Goal: Information Seeking & Learning: Check status

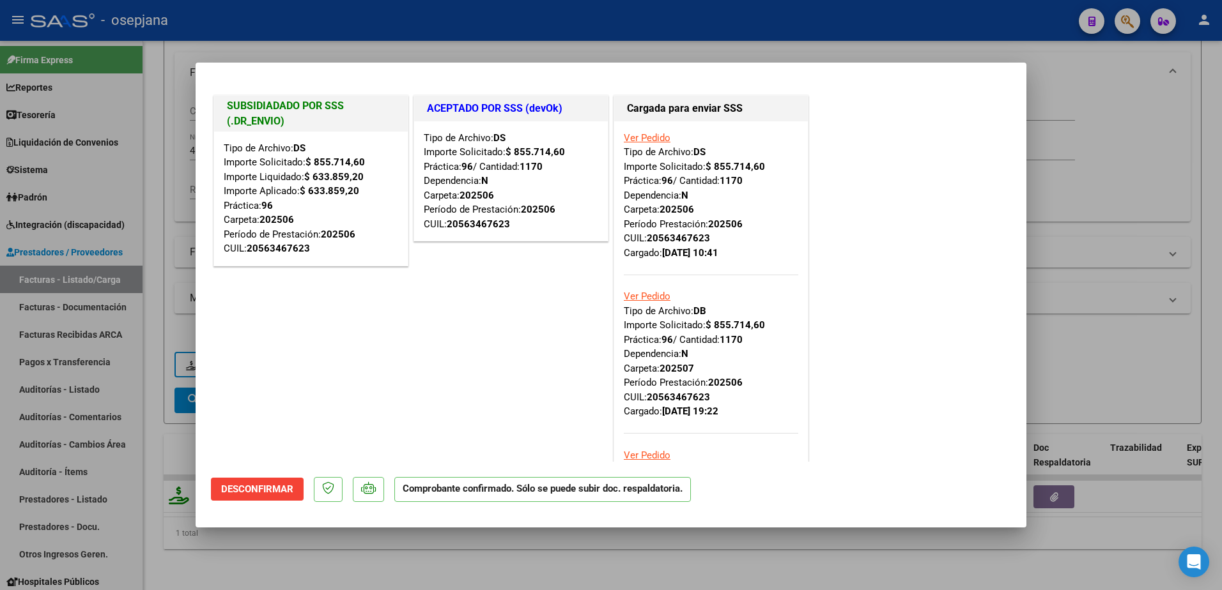
scroll to position [192, 0]
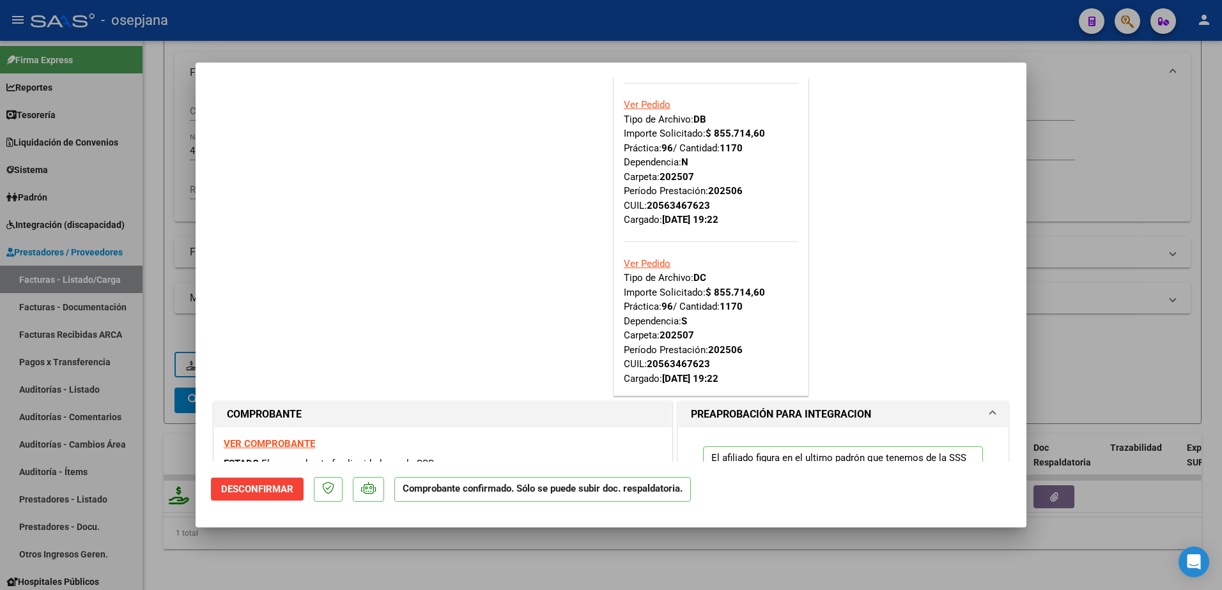
type input "$ 0,00"
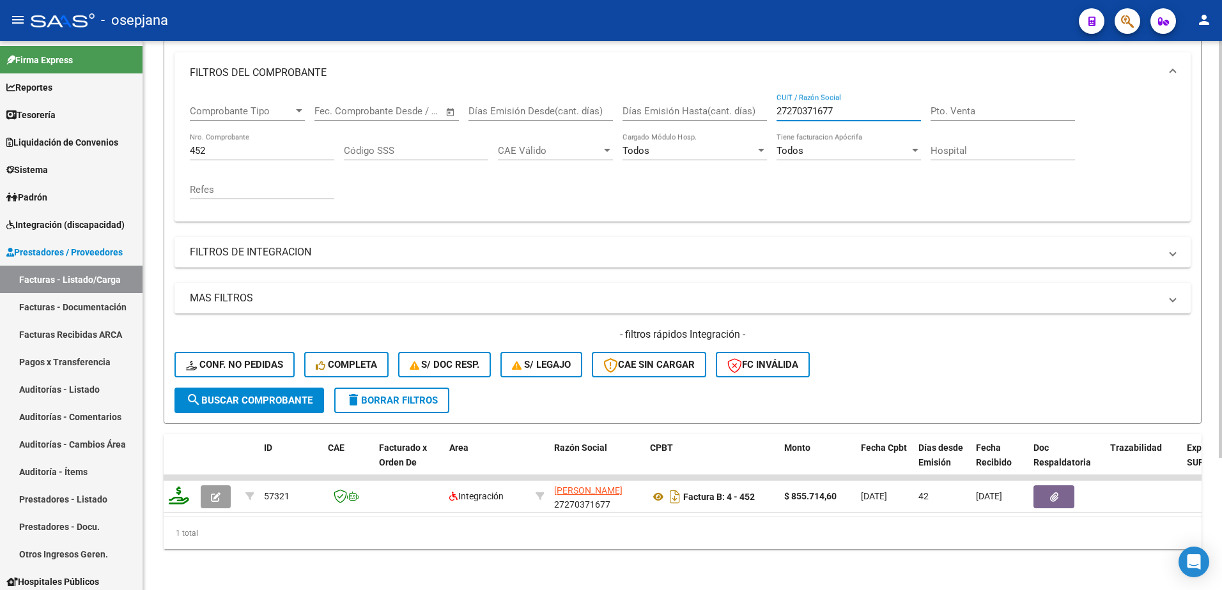
drag, startPoint x: 848, startPoint y: 100, endPoint x: 728, endPoint y: 97, distance: 120.2
click at [728, 97] on div "Comprobante Tipo Comprobante Tipo Start date – End date Fec. Comprobante Desde …" at bounding box center [682, 152] width 985 height 118
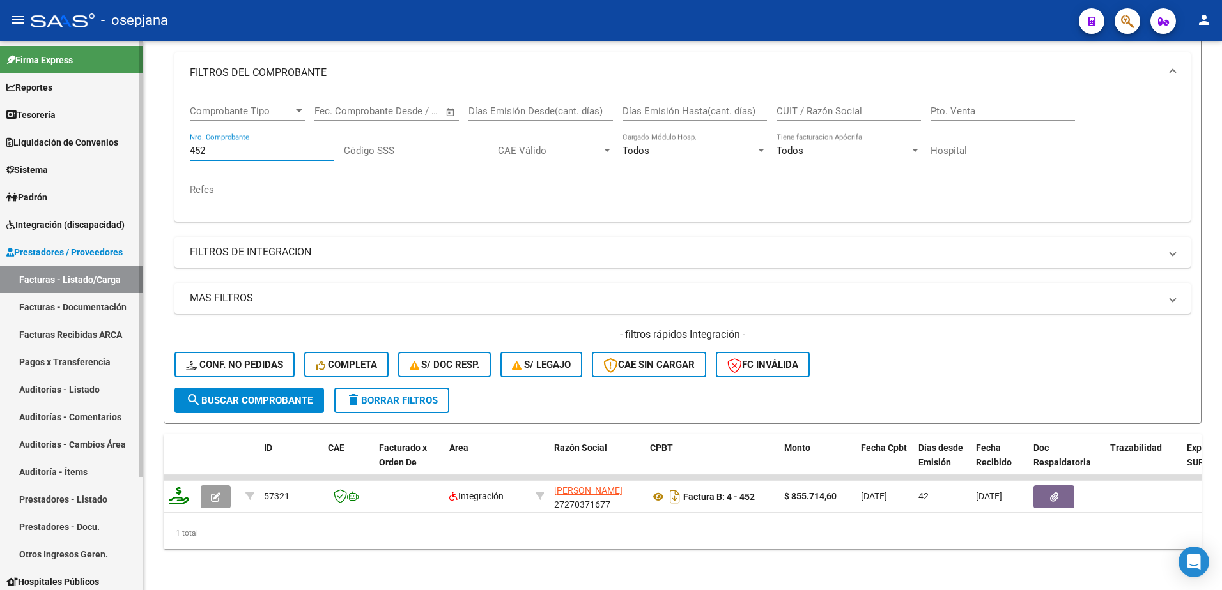
drag, startPoint x: 214, startPoint y: 139, endPoint x: 118, endPoint y: 139, distance: 96.5
click at [123, 141] on mat-sidenav-container "Firma Express Reportes Tablero de Control Ingresos Percibidos Análisis de todos…" at bounding box center [611, 315] width 1222 height 549
click at [109, 337] on link "Facturas Recibidas ARCA" at bounding box center [71, 334] width 142 height 27
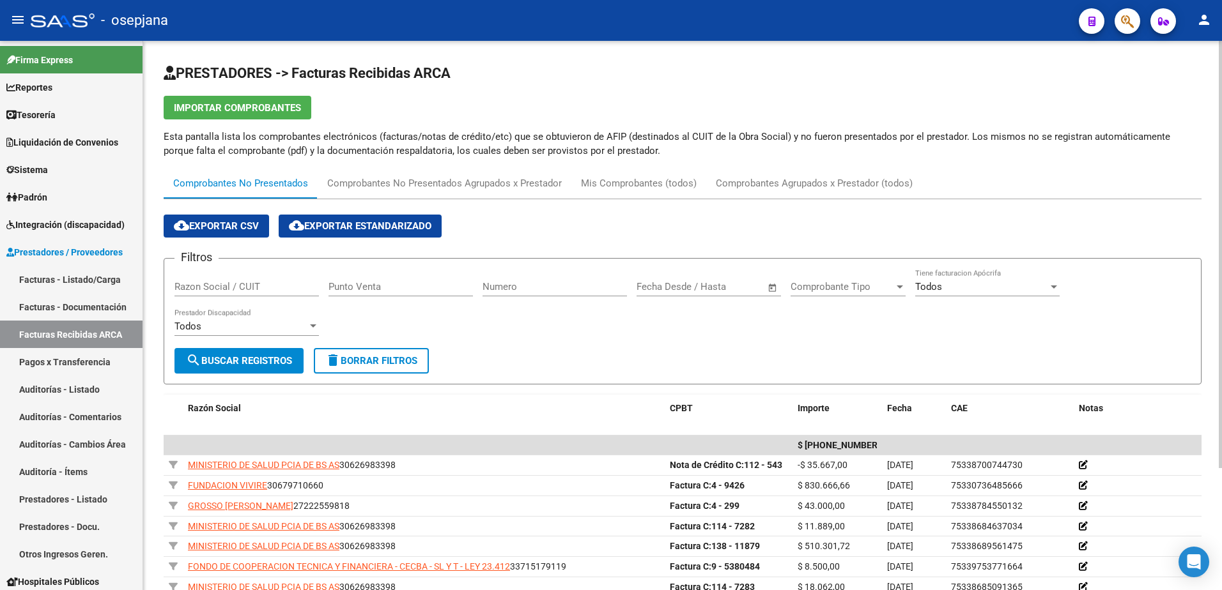
click at [167, 188] on div "Comprobantes No Presentados" at bounding box center [241, 183] width 154 height 31
click at [514, 289] on input "Numero" at bounding box center [554, 287] width 144 height 12
type input "7301"
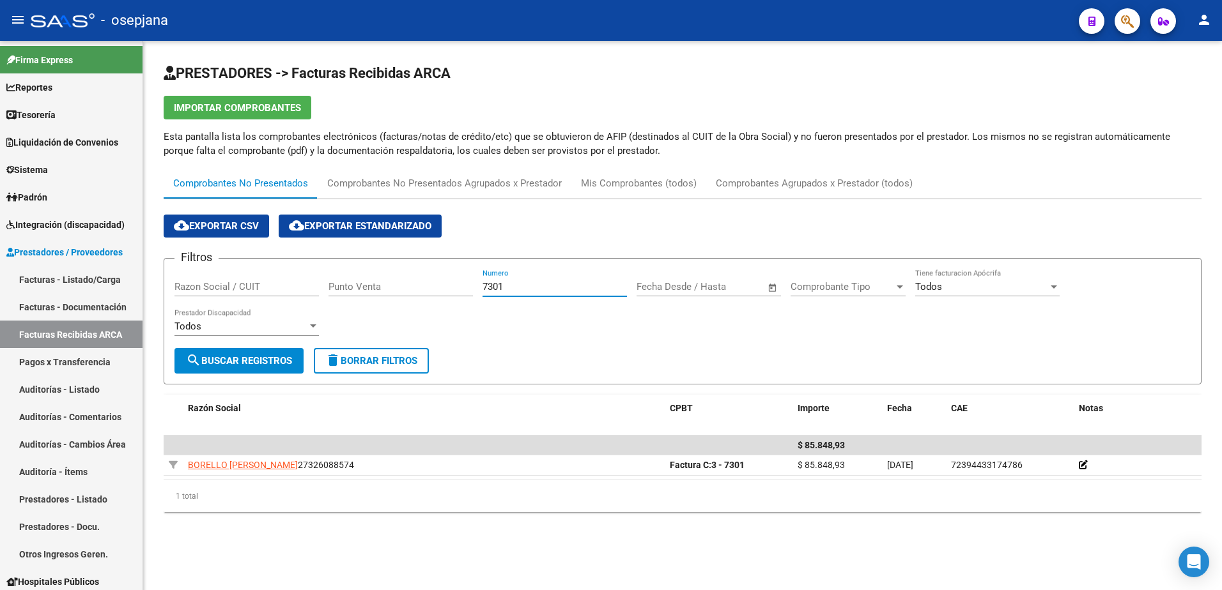
drag, startPoint x: 510, startPoint y: 286, endPoint x: 399, endPoint y: 277, distance: 111.5
click at [426, 279] on div "Filtros Razon Social / CUIT Punto Venta 7301 Numero Start date – End date Fecha…" at bounding box center [682, 308] width 1016 height 79
click at [723, 287] on input "text" at bounding box center [720, 287] width 62 height 12
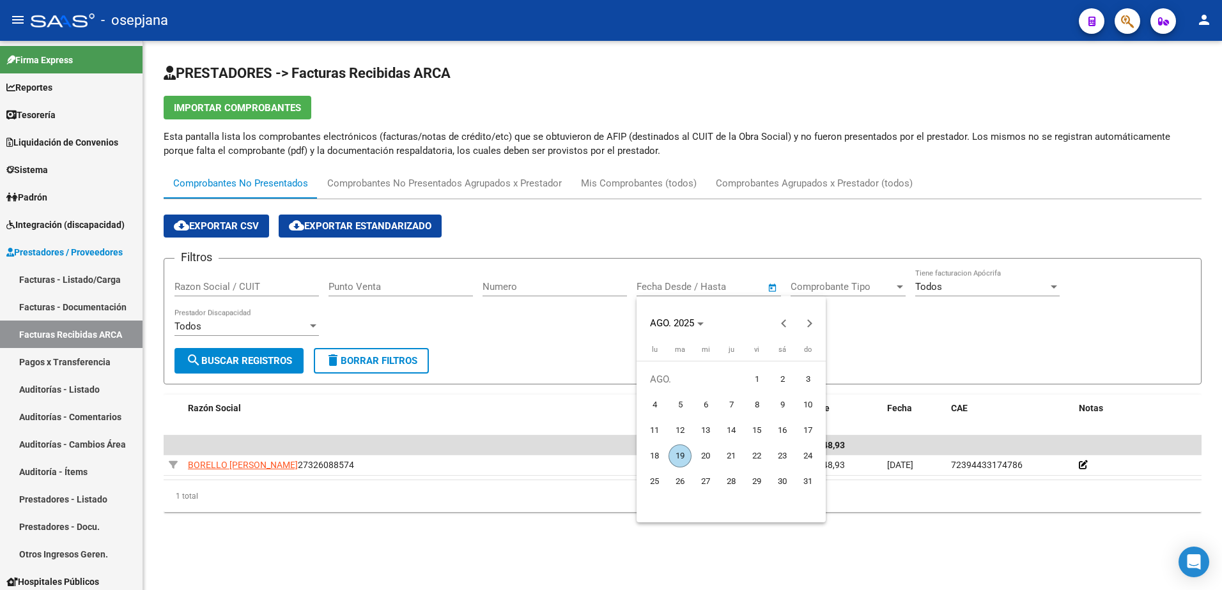
click at [611, 284] on div at bounding box center [611, 295] width 1222 height 590
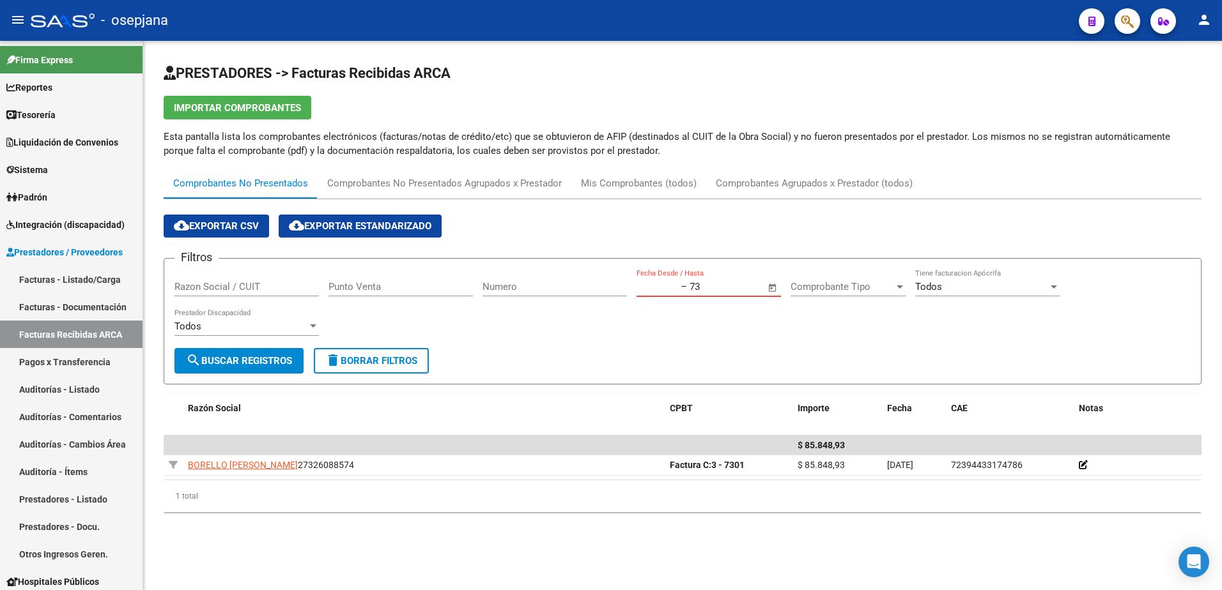
type input "7"
click at [539, 290] on input "Numero" at bounding box center [554, 287] width 144 height 12
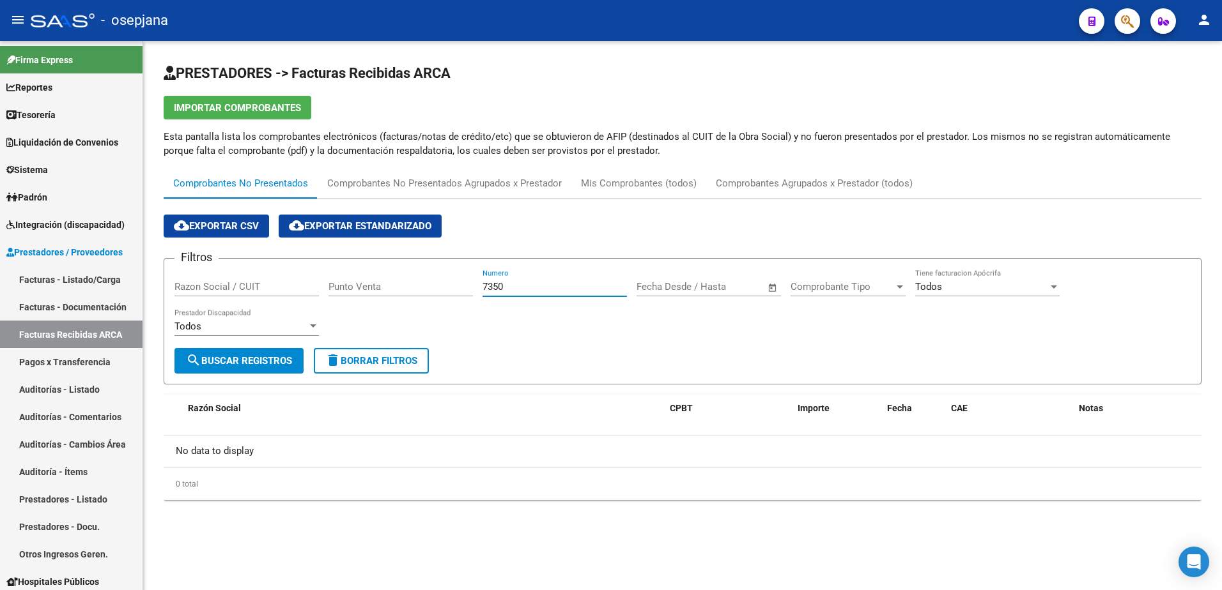
click at [533, 291] on input "7350" at bounding box center [554, 287] width 144 height 12
drag, startPoint x: 517, startPoint y: 285, endPoint x: 420, endPoint y: 289, distance: 97.2
click at [420, 289] on div "Filtros Razon Social / CUIT Punto Venta 7416 Numero Start date – End date Fecha…" at bounding box center [682, 308] width 1016 height 79
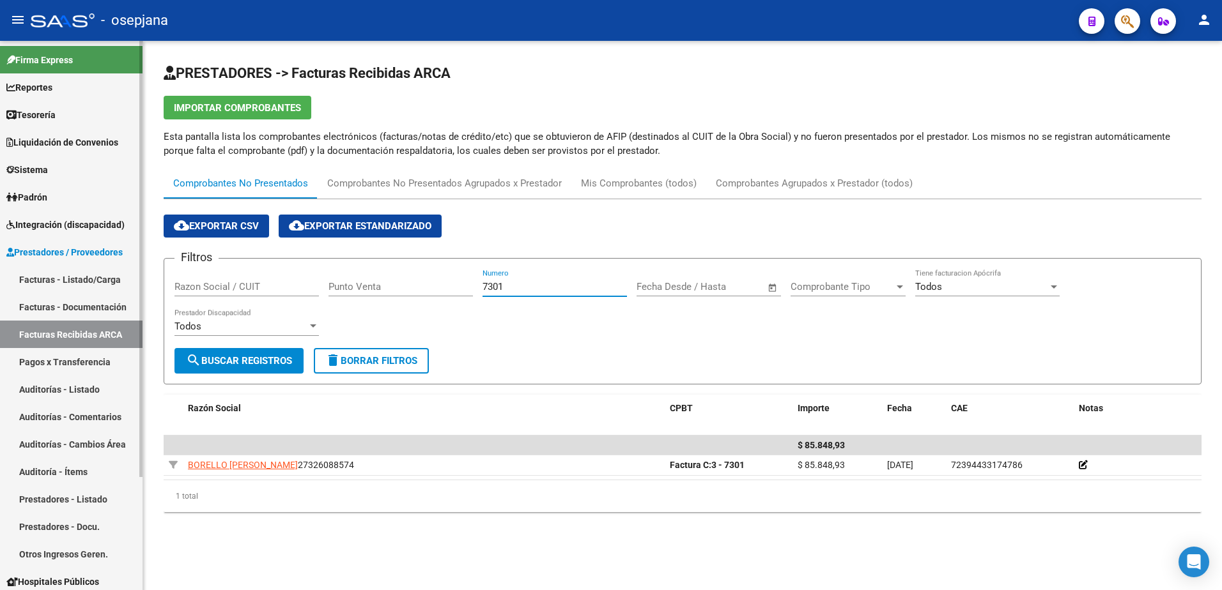
type input "7301"
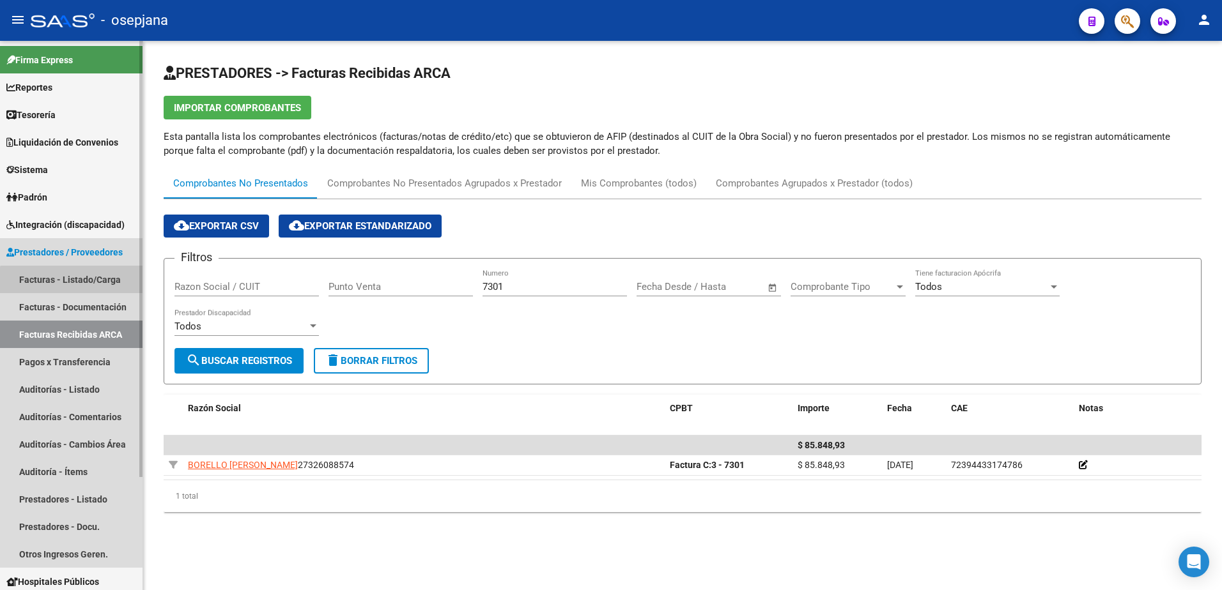
click at [82, 285] on link "Facturas - Listado/Carga" at bounding box center [71, 279] width 142 height 27
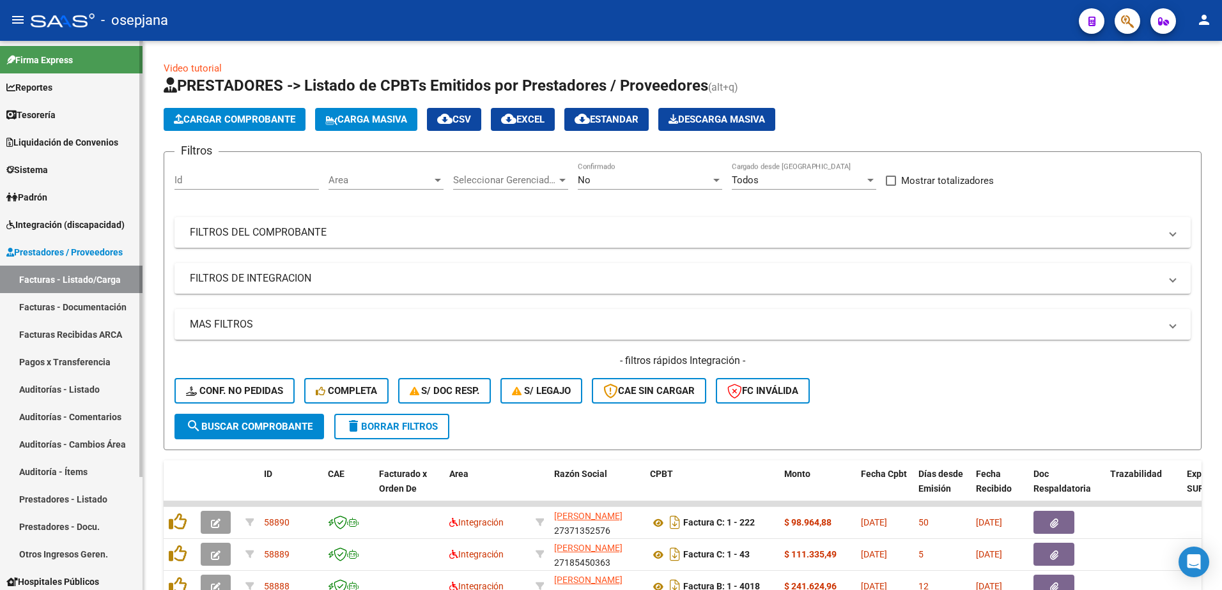
click at [104, 330] on link "Facturas Recibidas ARCA" at bounding box center [71, 334] width 142 height 27
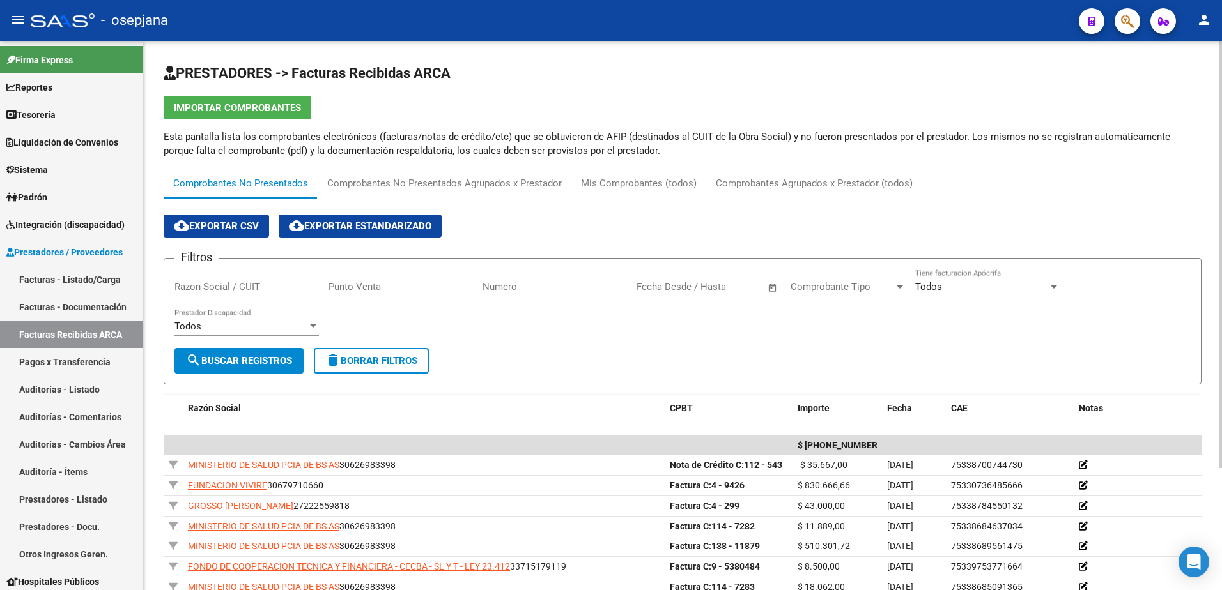
click at [523, 284] on input "Numero" at bounding box center [554, 287] width 144 height 12
type input "7302"
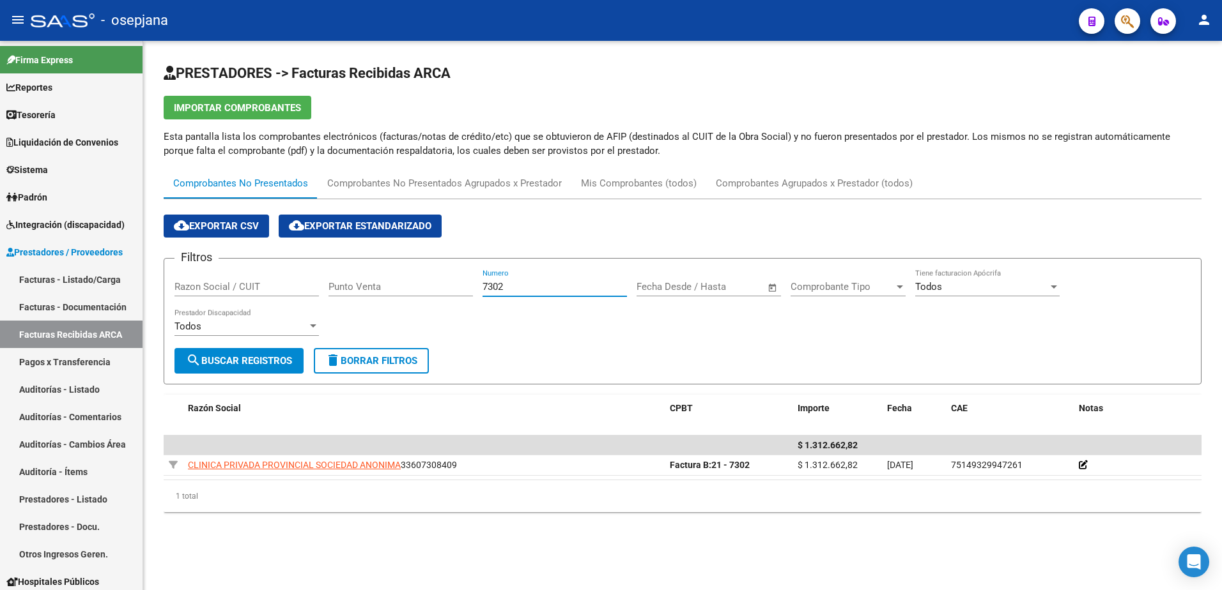
drag, startPoint x: 521, startPoint y: 286, endPoint x: 407, endPoint y: 280, distance: 113.8
click at [407, 280] on div "Filtros Razon Social / CUIT Punto Venta 7302 Numero Start date – End date Fecha…" at bounding box center [682, 308] width 1016 height 79
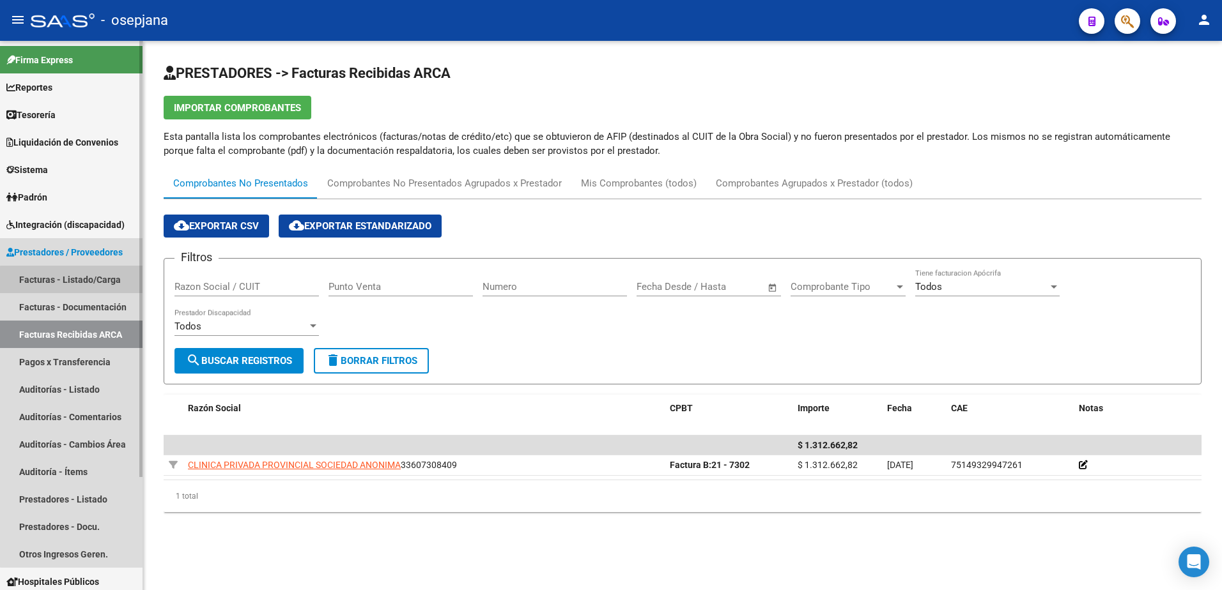
click at [82, 287] on link "Facturas - Listado/Carga" at bounding box center [71, 279] width 142 height 27
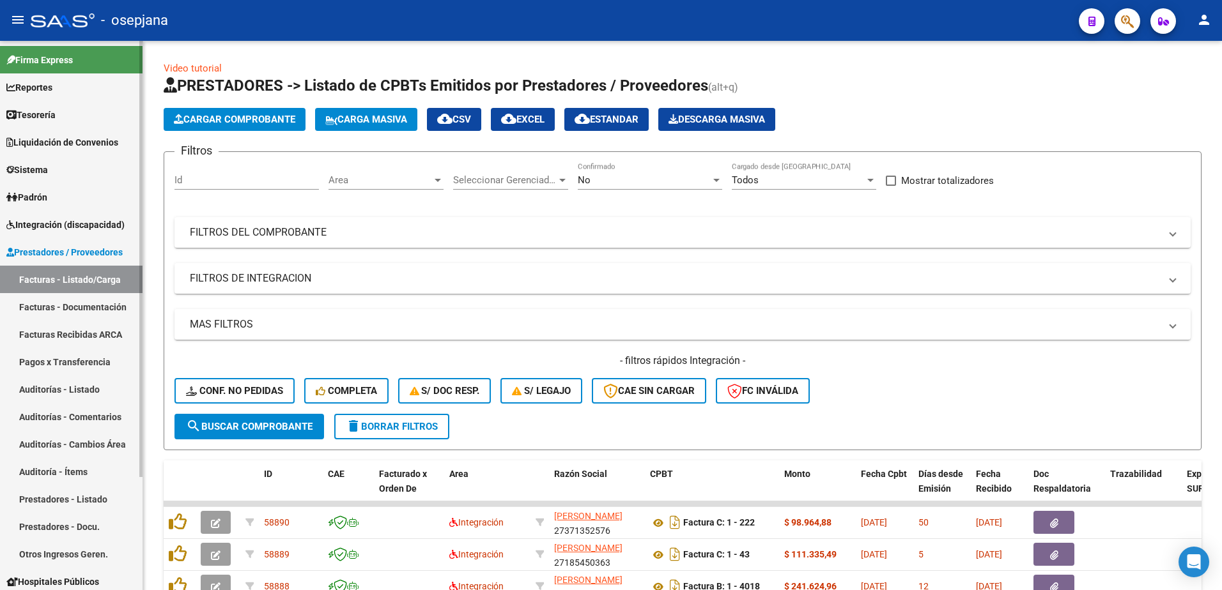
click at [86, 339] on link "Facturas Recibidas ARCA" at bounding box center [71, 334] width 142 height 27
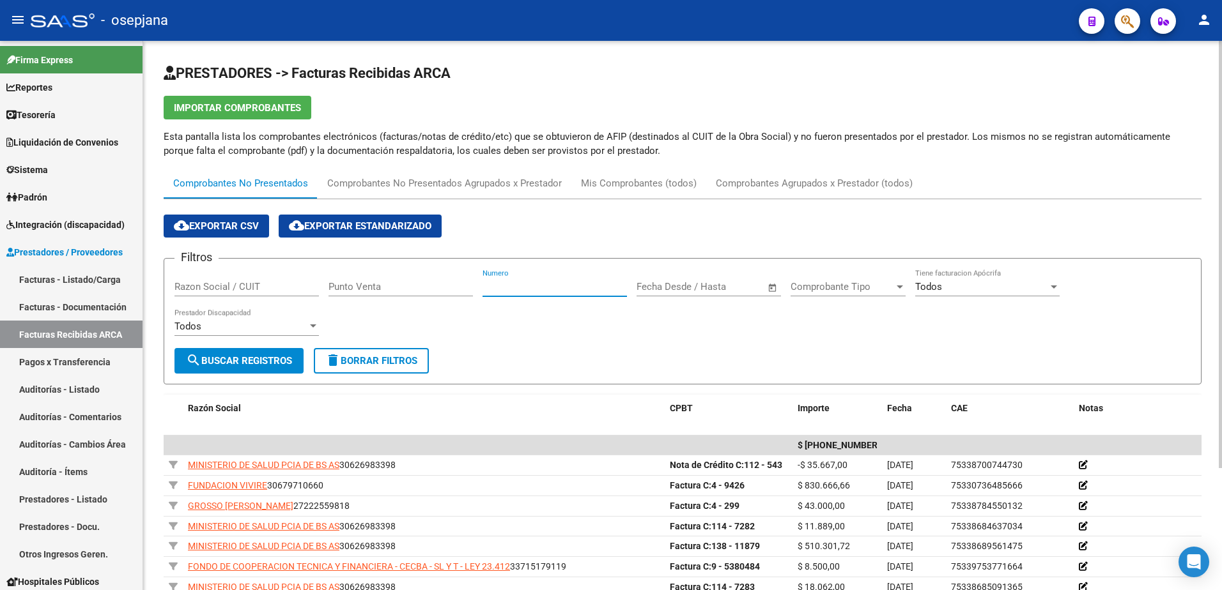
click at [519, 286] on input "Numero" at bounding box center [554, 287] width 144 height 12
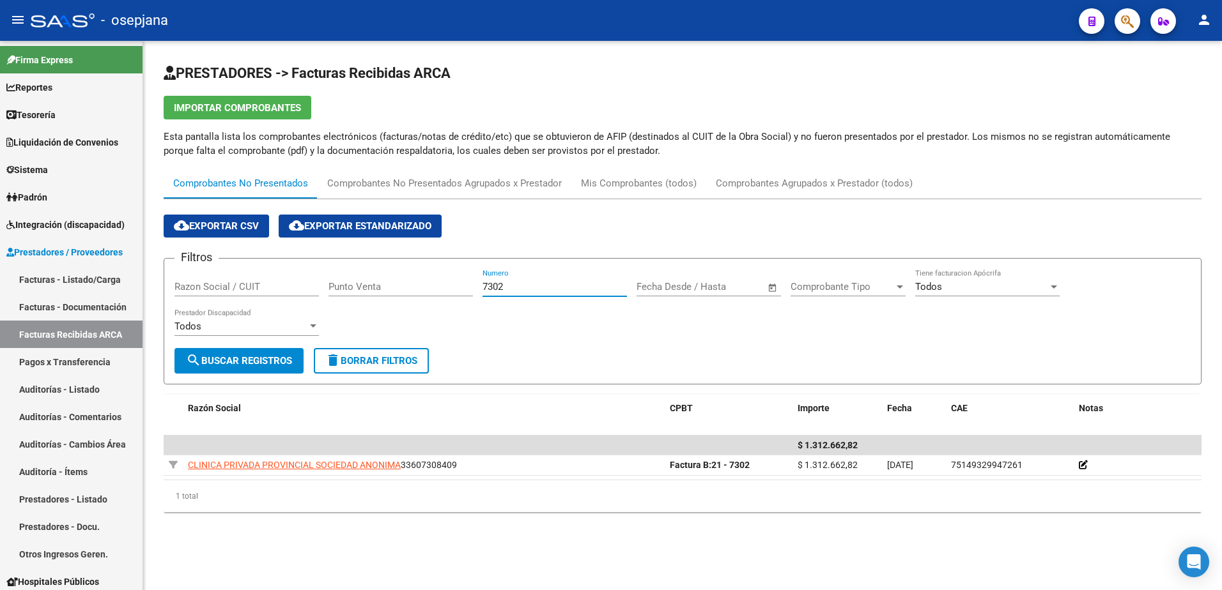
type input "7302"
